Goal: Check status: Check status

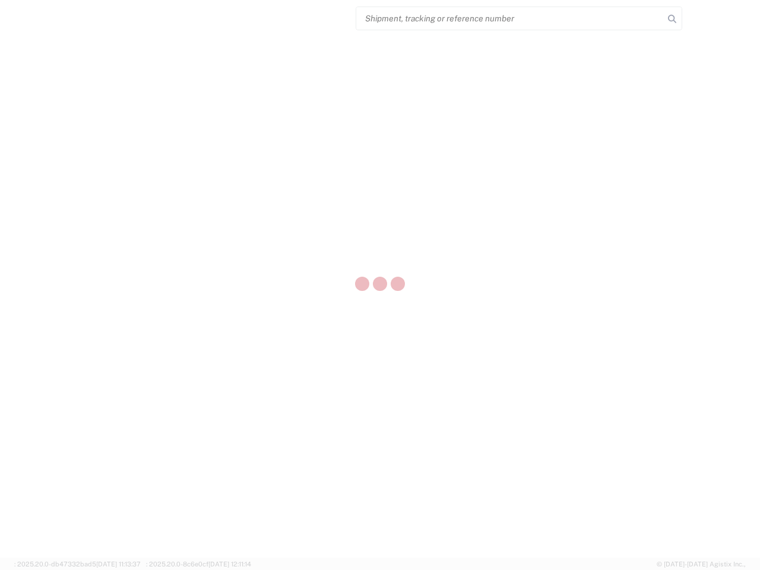
select select "US"
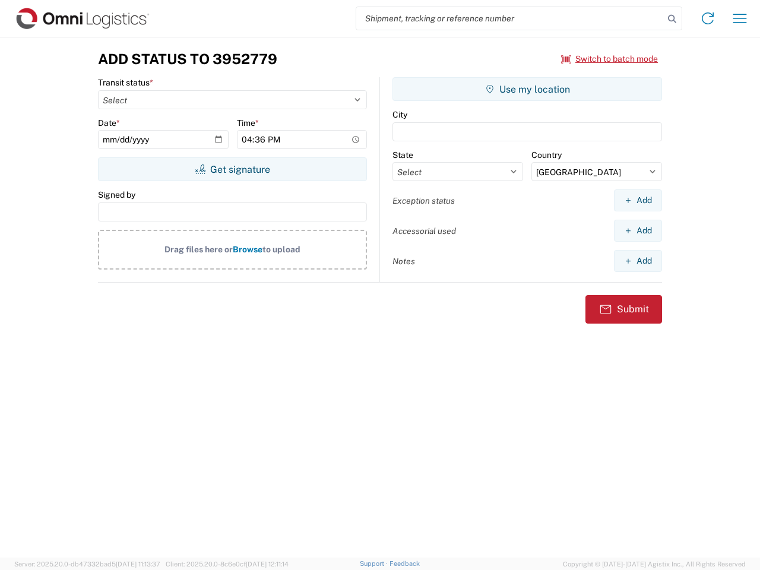
click at [510, 18] on input "search" at bounding box center [510, 18] width 308 height 23
click at [673, 19] on icon at bounding box center [672, 19] width 17 height 17
click at [708, 18] on icon at bounding box center [708, 18] width 19 height 19
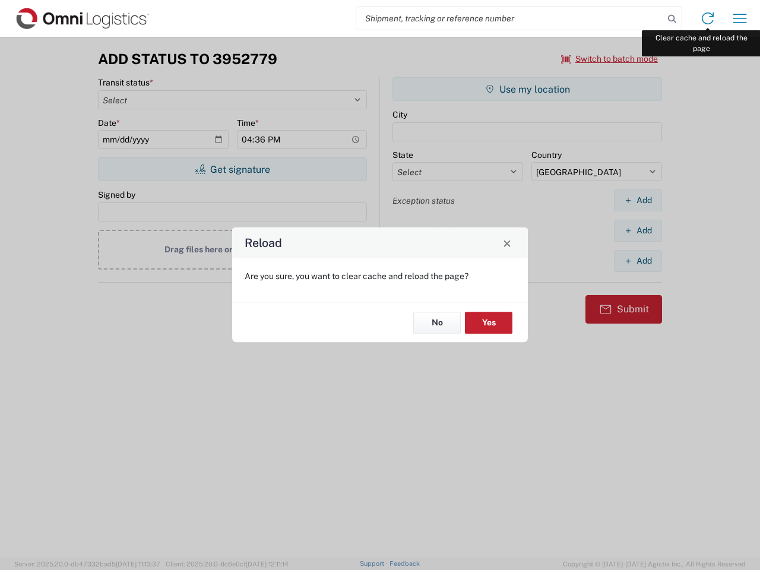
click at [740, 18] on div "Reload Are you sure, you want to clear cache and reload the page? No Yes" at bounding box center [380, 285] width 760 height 570
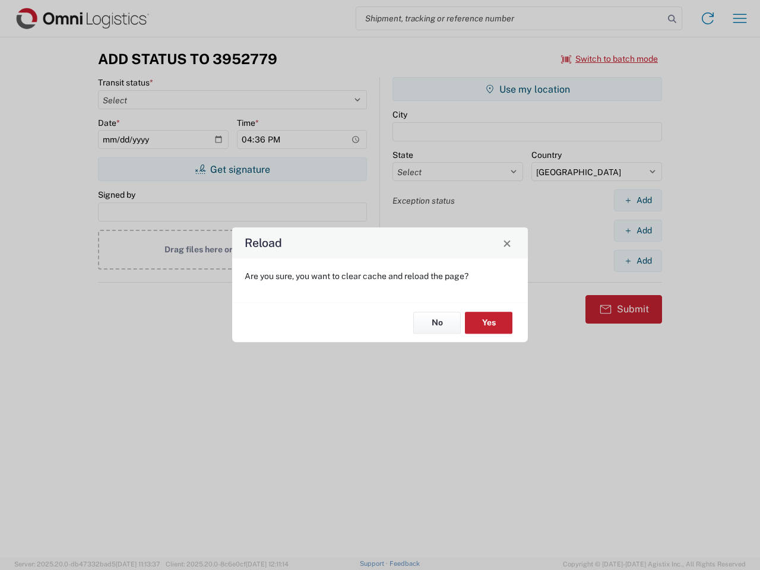
click at [610, 59] on div "Reload Are you sure, you want to clear cache and reload the page? No Yes" at bounding box center [380, 285] width 760 height 570
click at [232, 169] on div "Reload Are you sure, you want to clear cache and reload the page? No Yes" at bounding box center [380, 285] width 760 height 570
click at [528, 89] on div "Reload Are you sure, you want to clear cache and reload the page? No Yes" at bounding box center [380, 285] width 760 height 570
click at [638, 200] on div "Reload Are you sure, you want to clear cache and reload the page? No Yes" at bounding box center [380, 285] width 760 height 570
click at [638, 231] on div "Reload Are you sure, you want to clear cache and reload the page? No Yes" at bounding box center [380, 285] width 760 height 570
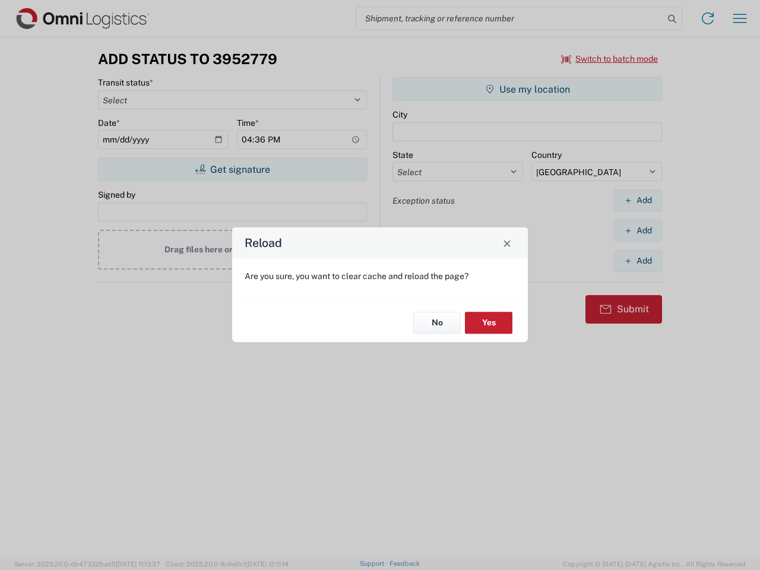
click at [638, 261] on div "Reload Are you sure, you want to clear cache and reload the page? No Yes" at bounding box center [380, 285] width 760 height 570
